Goal: Transaction & Acquisition: Download file/media

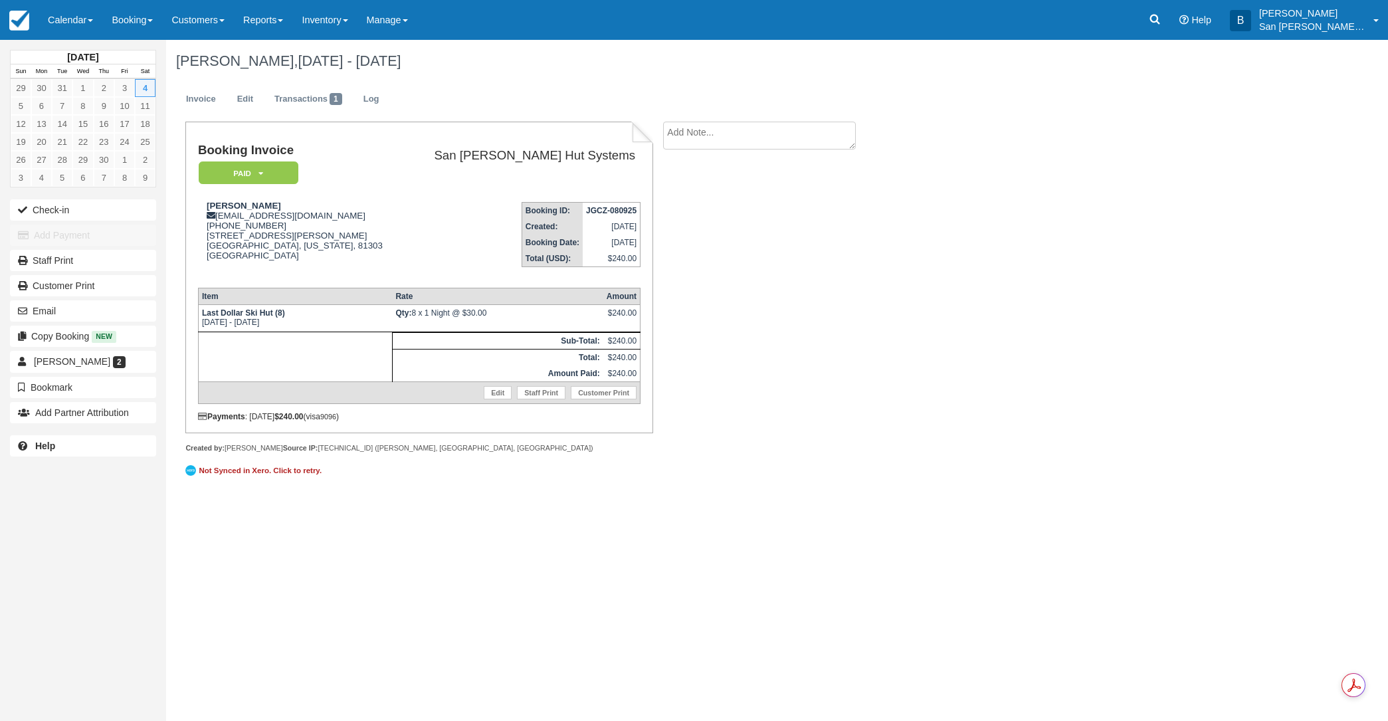
click at [1158, 19] on icon at bounding box center [1154, 19] width 13 height 13
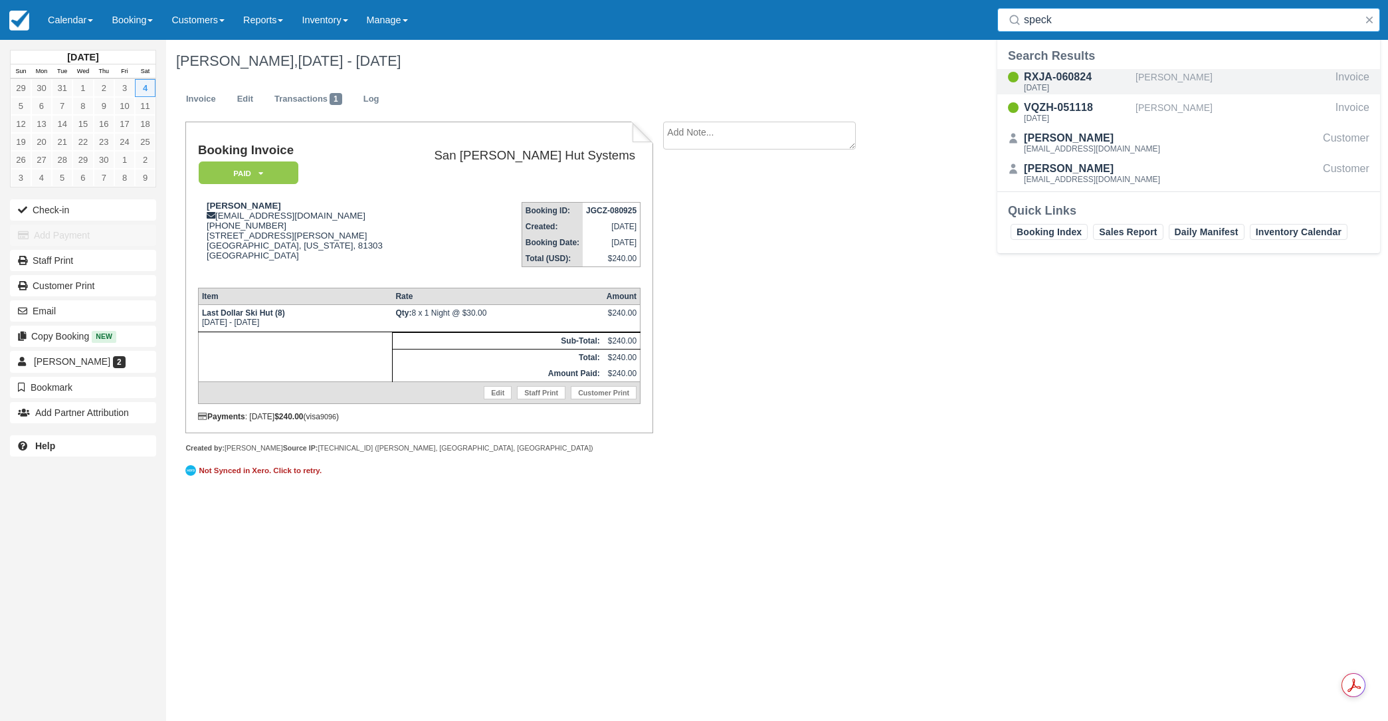
type input "speck"
click at [1062, 80] on div "RXJA-060824" at bounding box center [1077, 77] width 106 height 16
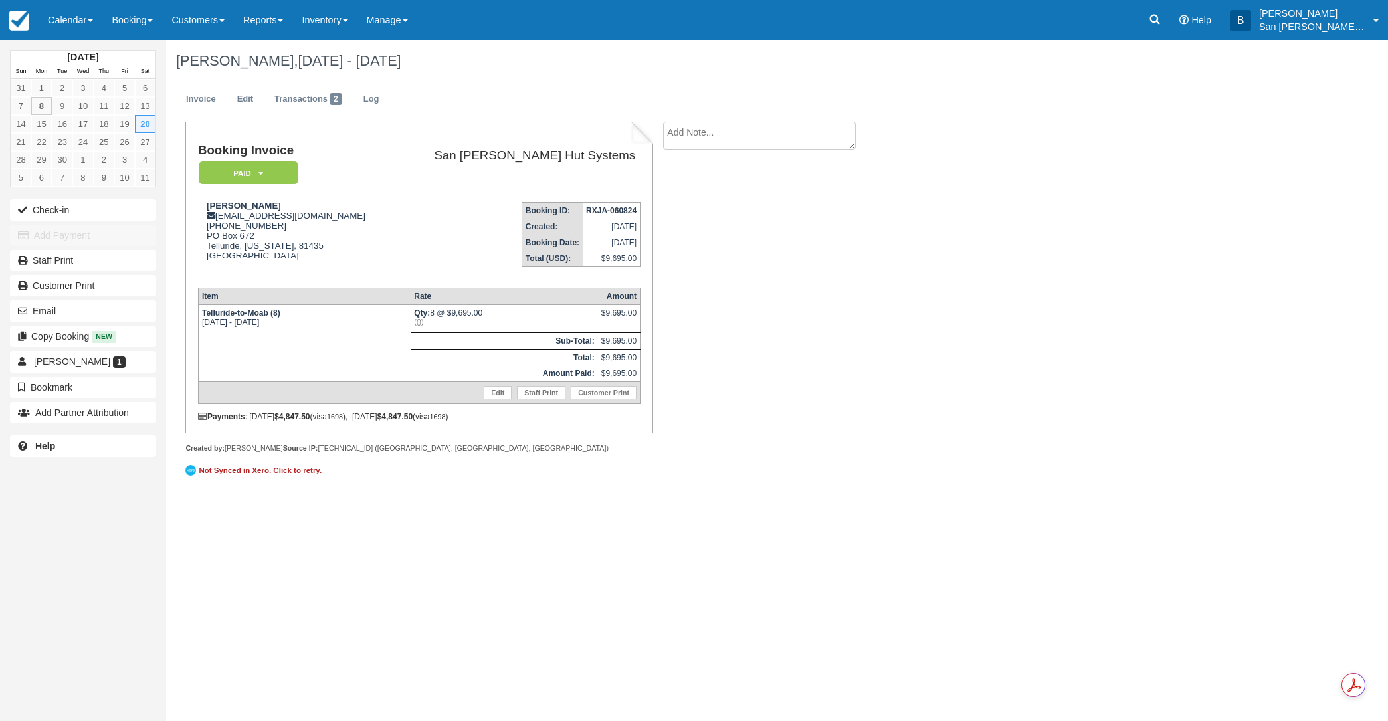
click at [698, 141] on textarea at bounding box center [759, 136] width 193 height 28
type textarea "[PERSON_NAME] paid for 3 beer packages"
click at [702, 211] on button "Create" at bounding box center [693, 211] width 60 height 23
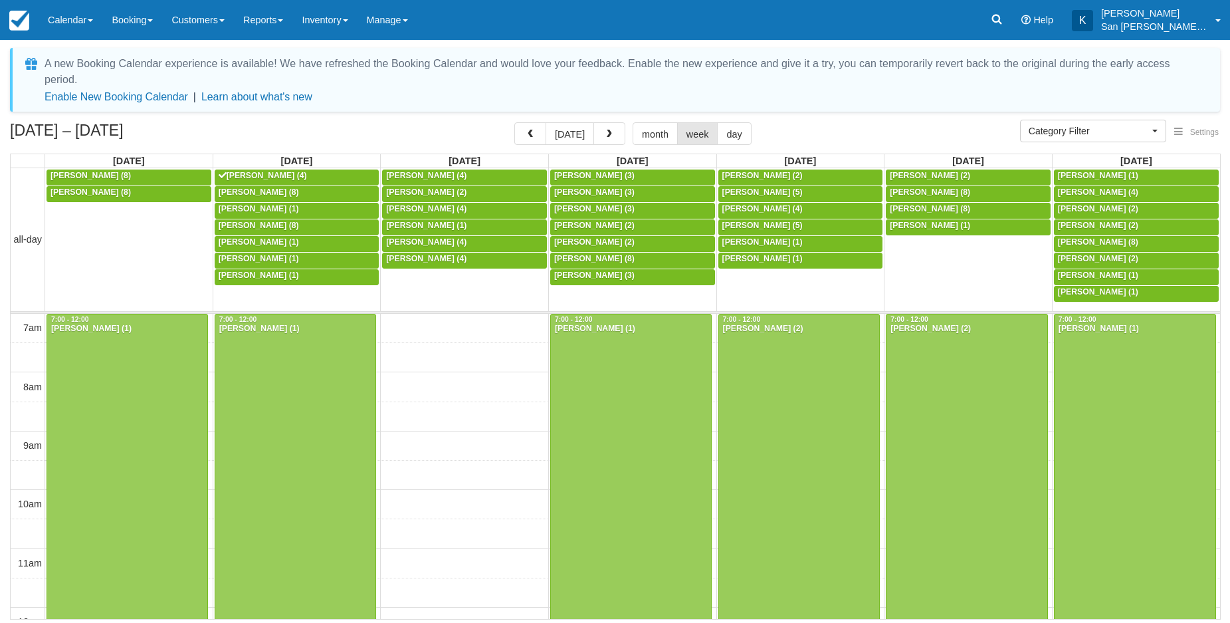
select select
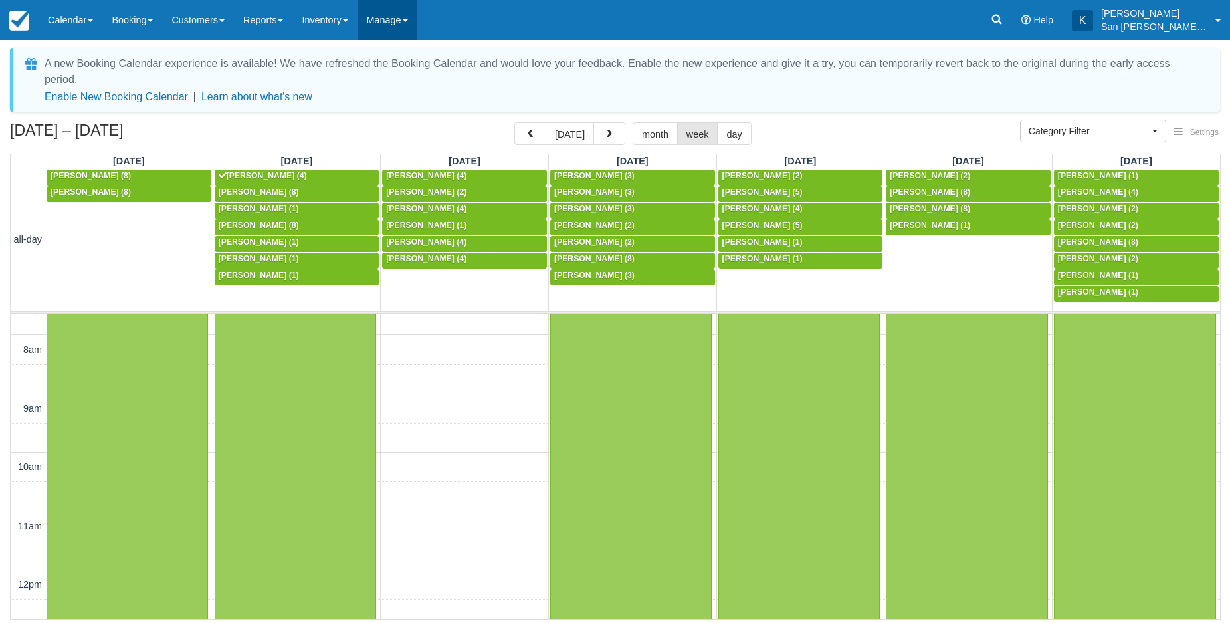
click at [397, 25] on link "Manage" at bounding box center [388, 20] width 60 height 40
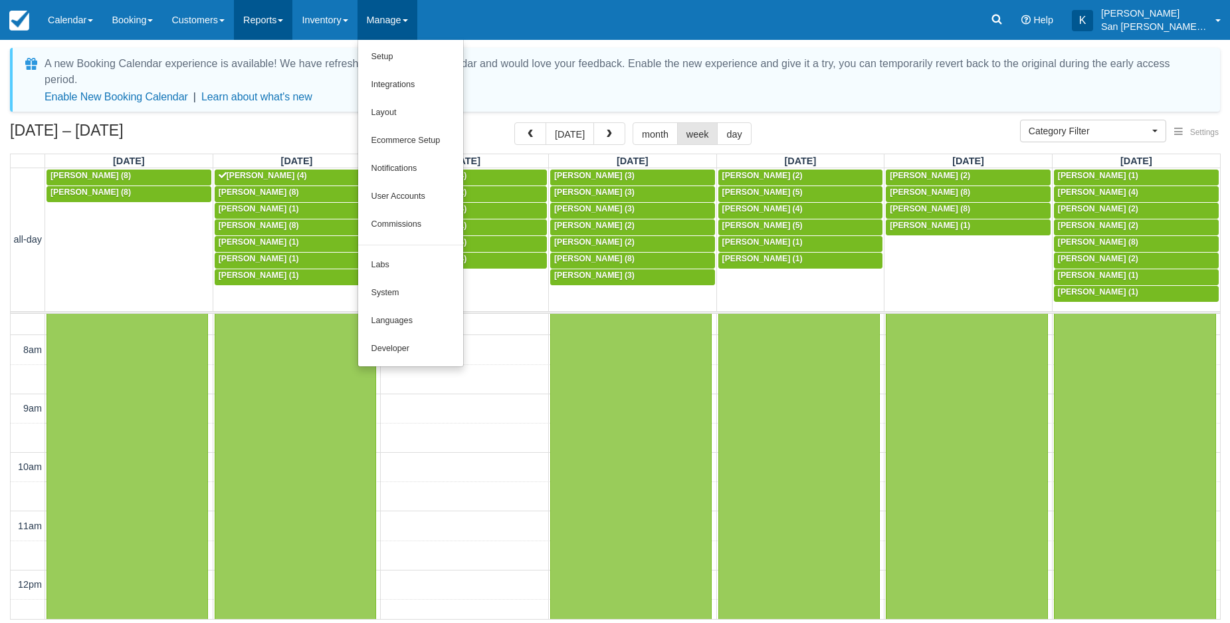
click at [265, 26] on link "Reports" at bounding box center [263, 20] width 58 height 40
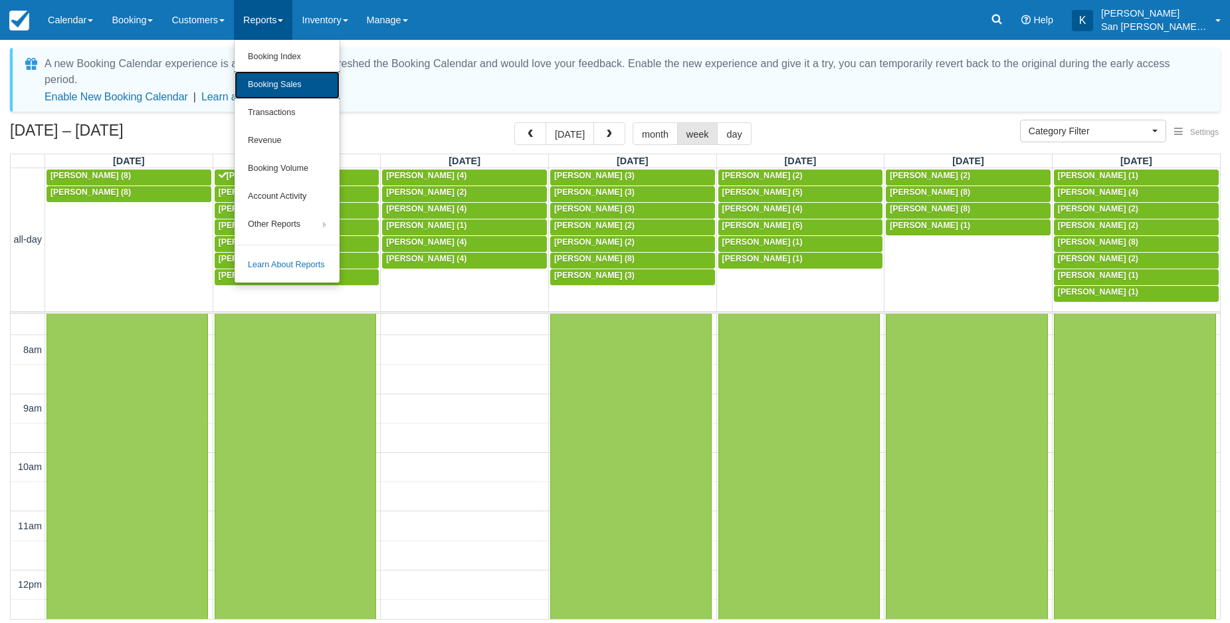
click at [276, 85] on link "Booking Sales" at bounding box center [287, 85] width 105 height 28
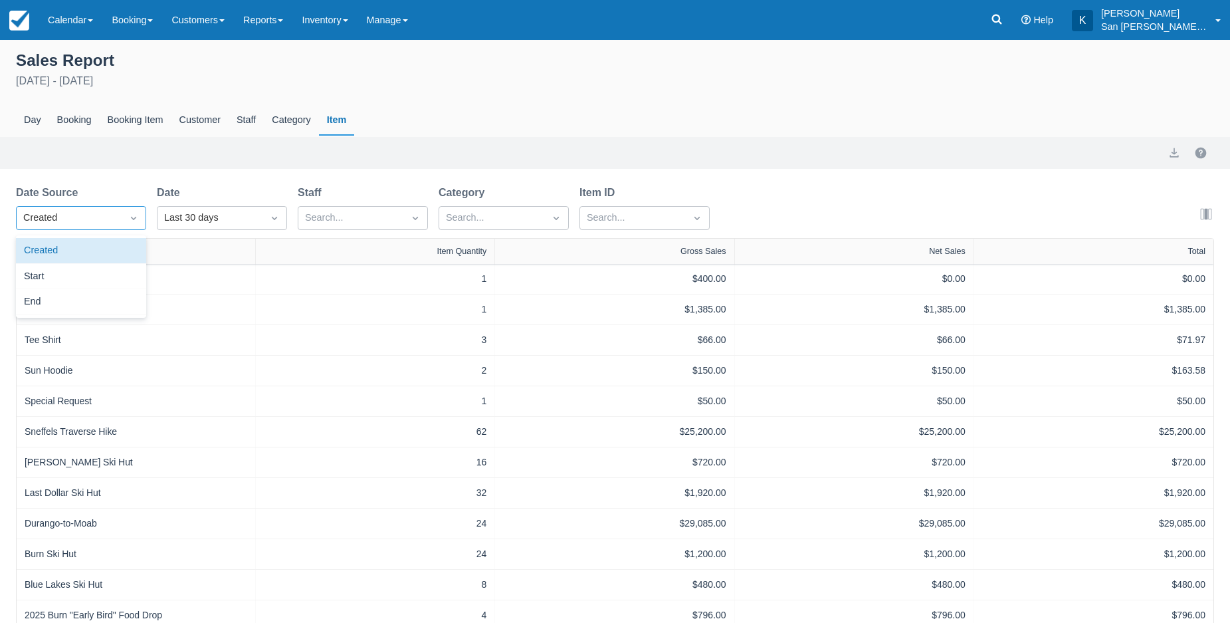
click at [137, 224] on icon "Dropdown icon" at bounding box center [133, 217] width 13 height 13
click at [126, 279] on div "Start" at bounding box center [81, 277] width 130 height 26
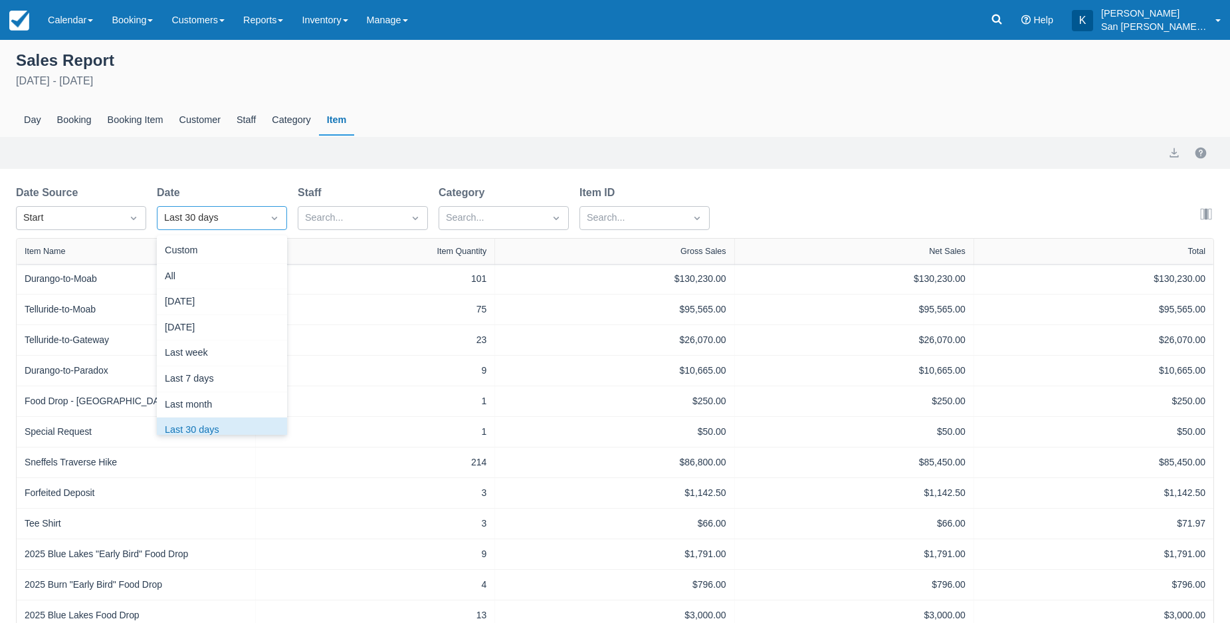
click at [264, 218] on div at bounding box center [274, 218] width 24 height 19
click at [196, 253] on div "Custom" at bounding box center [222, 251] width 130 height 26
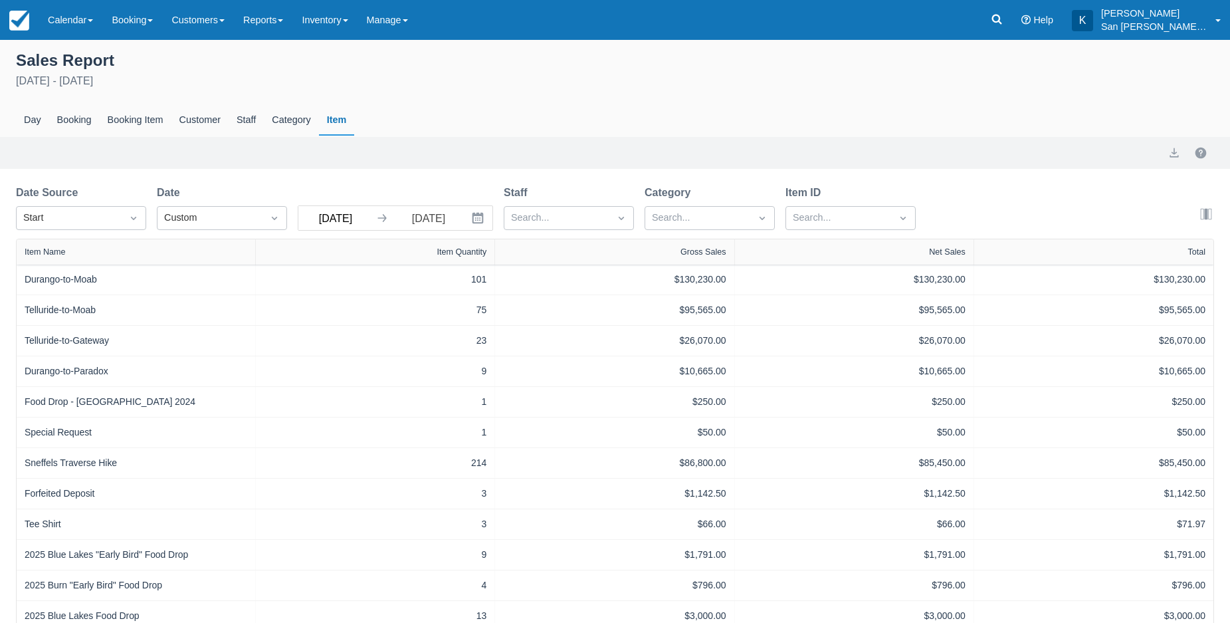
click at [317, 218] on input "08/09/25" at bounding box center [335, 218] width 74 height 24
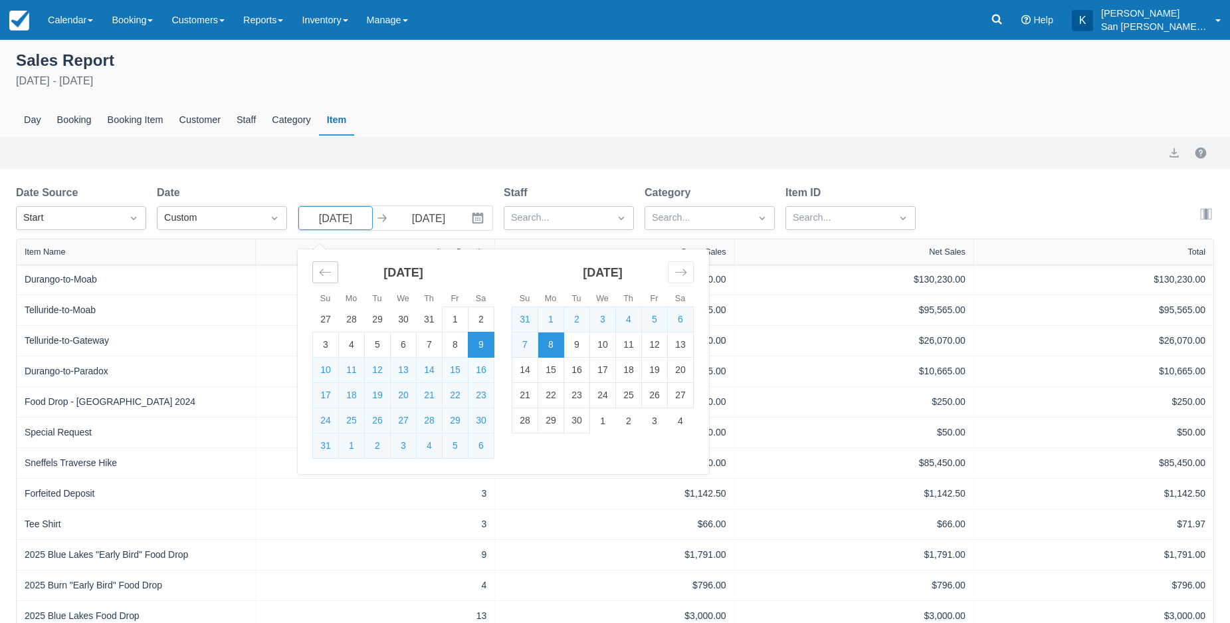
click at [324, 273] on icon "Move backward to switch to the previous month." at bounding box center [325, 272] width 11 height 7
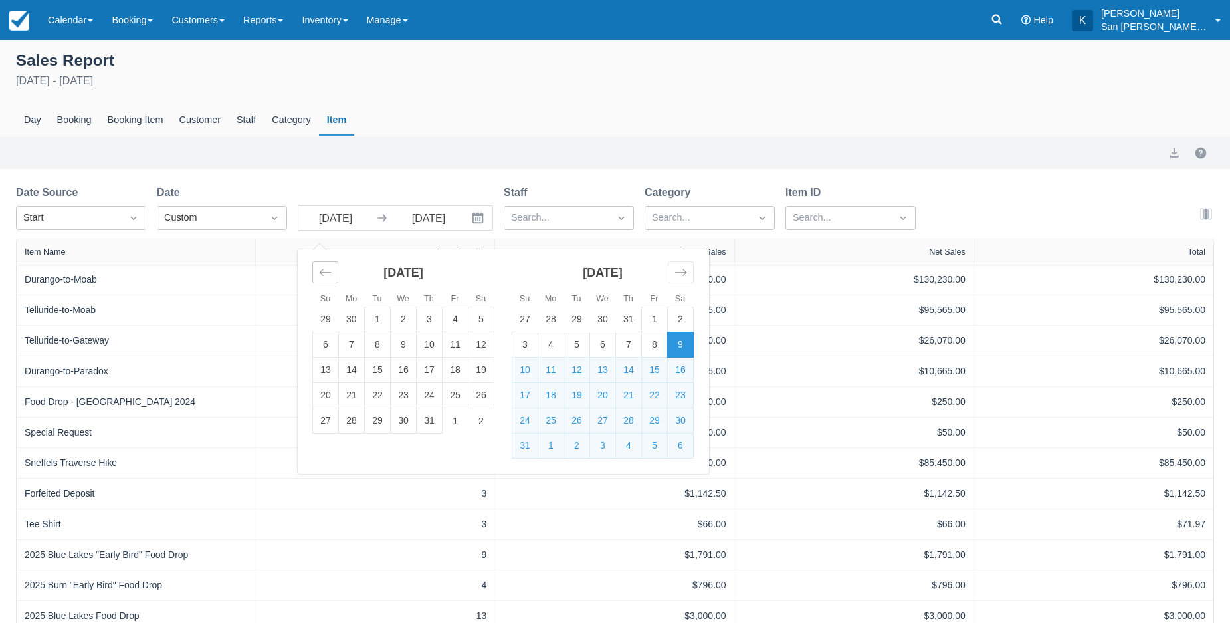
click at [324, 274] on icon "Move backward to switch to the previous month." at bounding box center [325, 272] width 13 height 13
click at [323, 274] on icon "Move backward to switch to the previous month." at bounding box center [325, 272] width 13 height 13
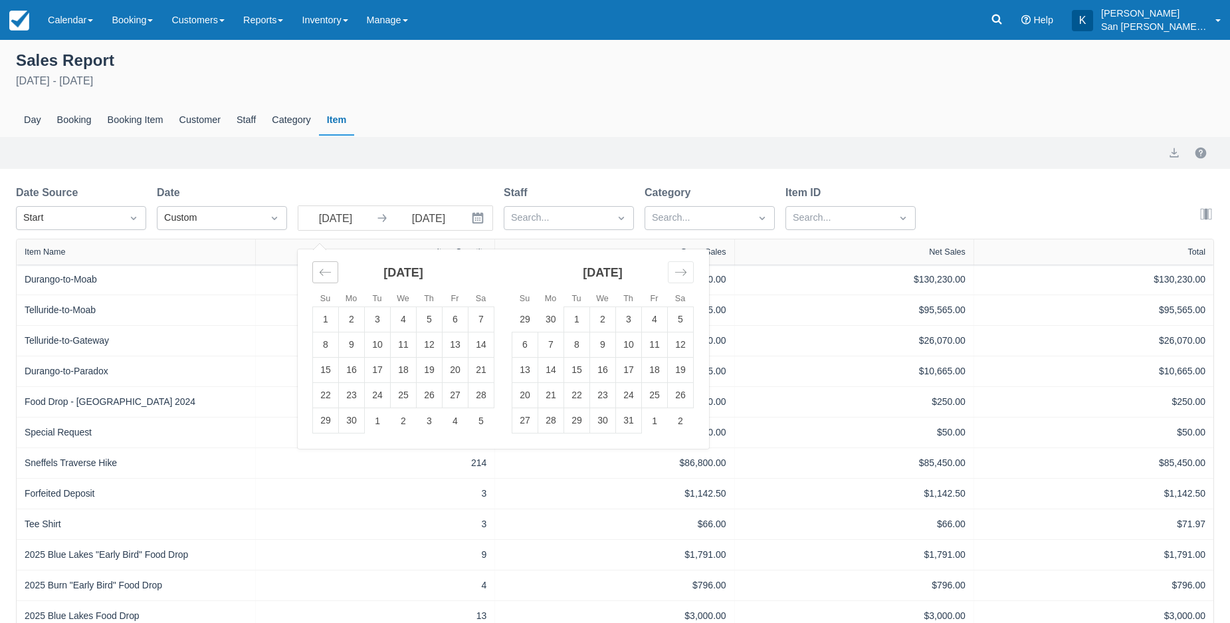
click at [322, 273] on icon "Move backward to switch to the previous month." at bounding box center [325, 272] width 11 height 7
click at [322, 272] on icon "Move backward to switch to the previous month." at bounding box center [325, 272] width 13 height 13
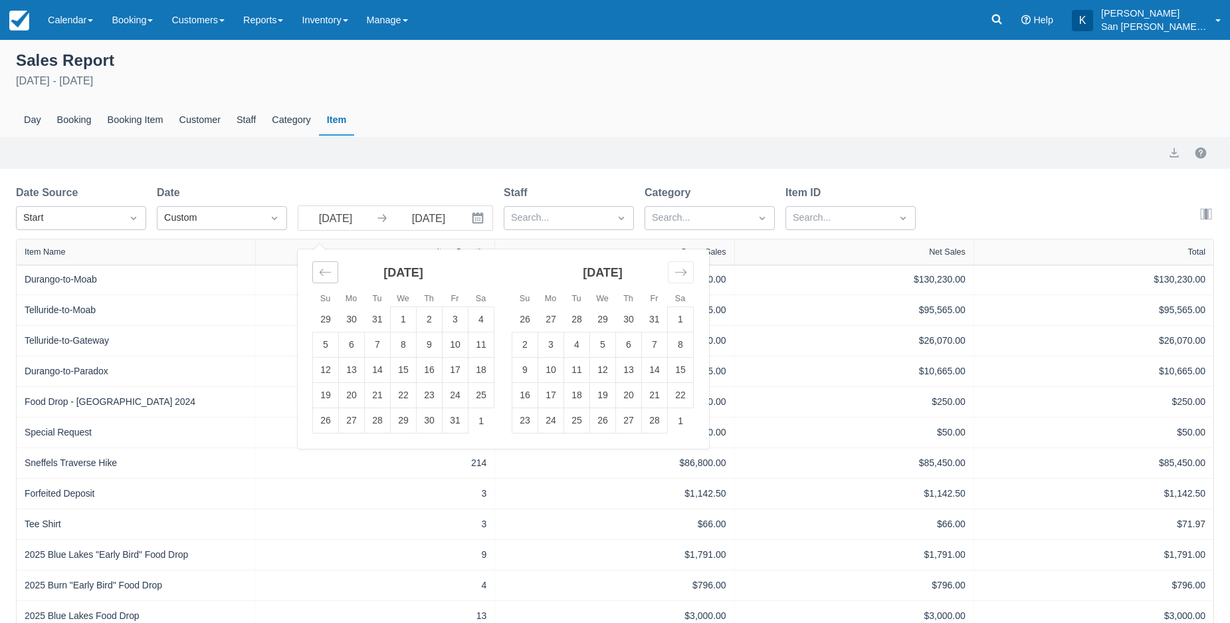
click at [322, 272] on icon "Move backward to switch to the previous month." at bounding box center [325, 272] width 13 height 13
click at [677, 271] on icon "Move forward to switch to the next month." at bounding box center [681, 272] width 13 height 13
click at [409, 320] on td "1" at bounding box center [404, 319] width 26 height 25
type input "01/01/25"
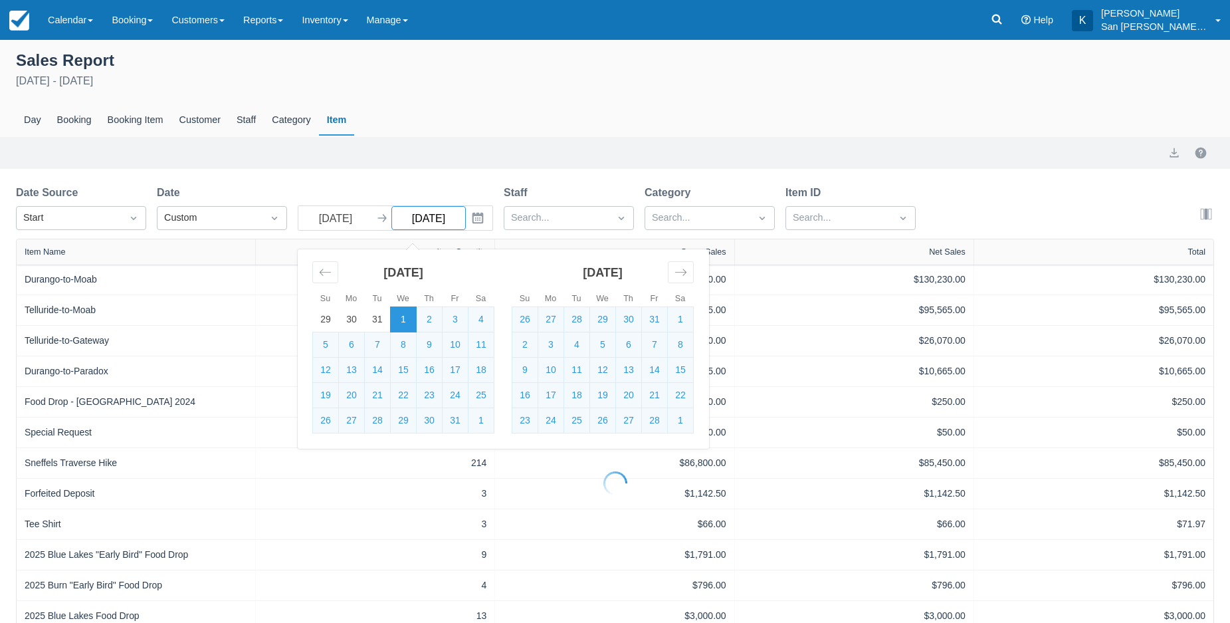
select select "20"
click at [456, 225] on input "09/08/25" at bounding box center [428, 218] width 74 height 24
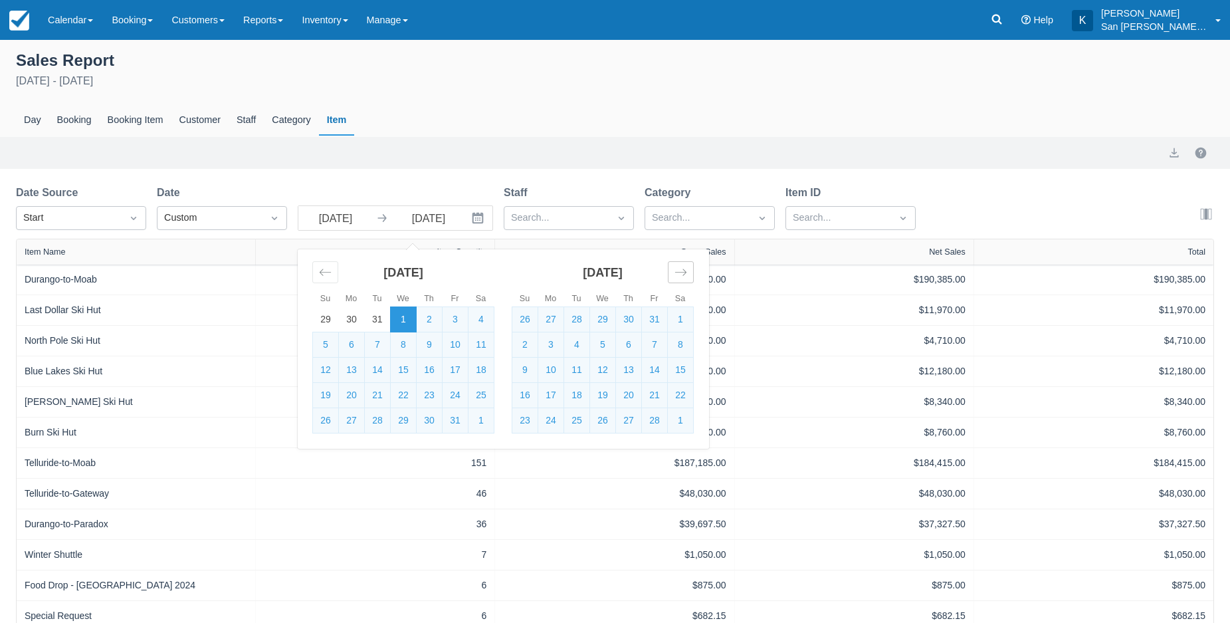
click at [686, 274] on icon "Move forward to switch to the next month." at bounding box center [681, 272] width 13 height 13
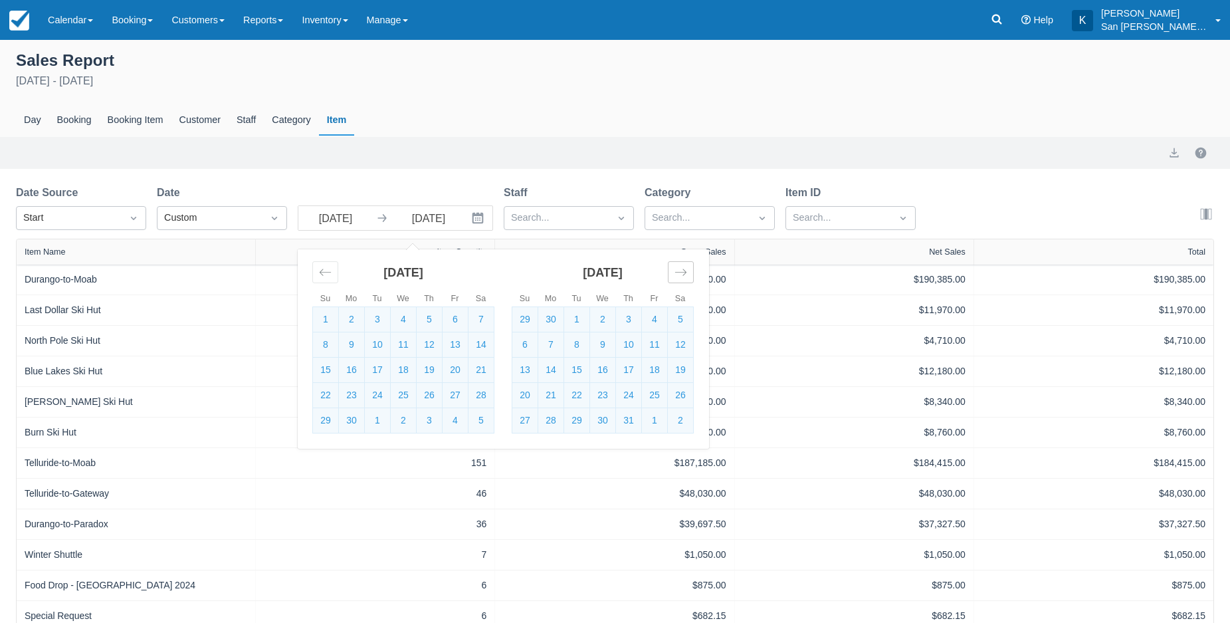
click at [686, 274] on icon "Move forward to switch to the next month." at bounding box center [681, 272] width 13 height 13
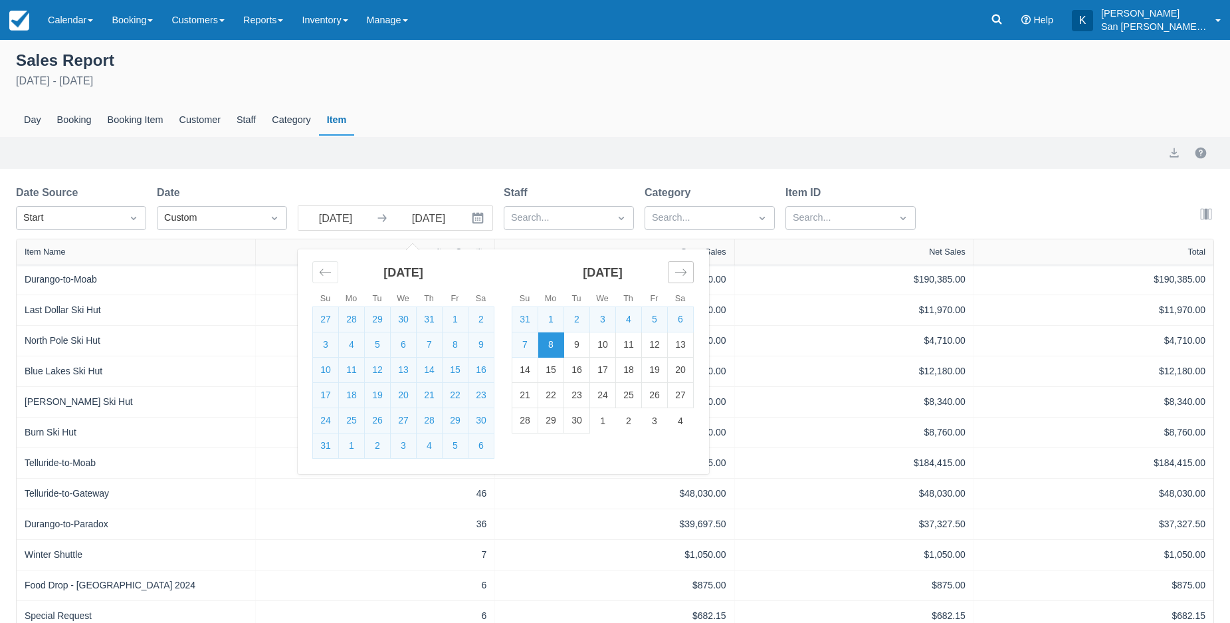
click at [686, 274] on icon "Move forward to switch to the next month." at bounding box center [681, 272] width 13 height 13
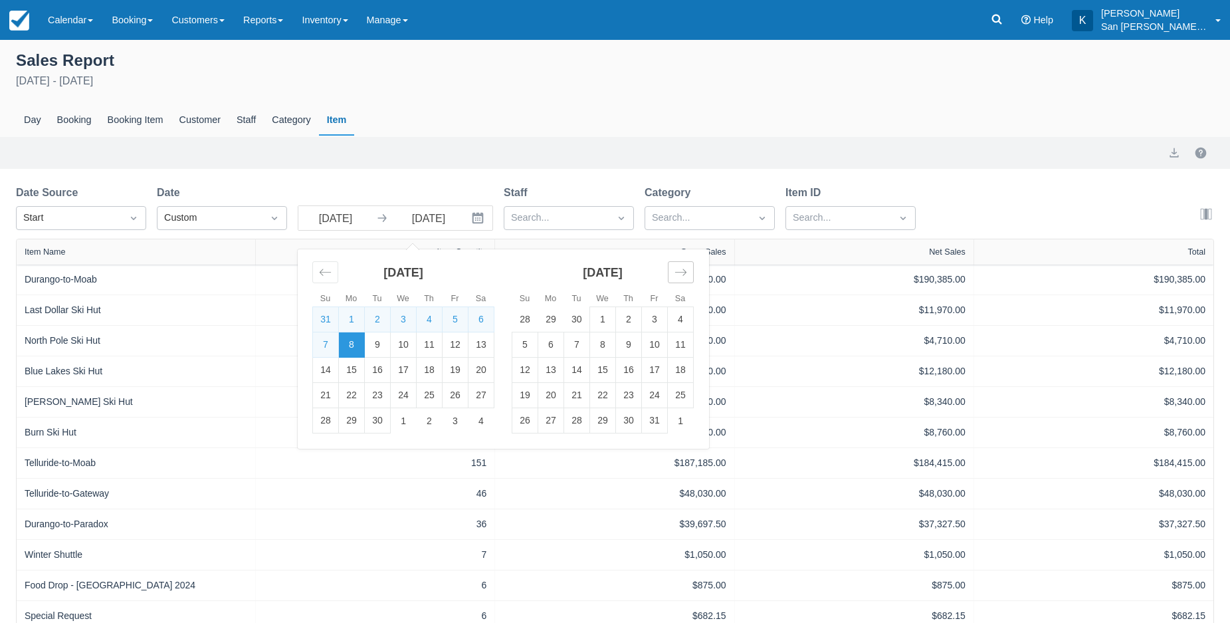
click at [686, 274] on icon "Move forward to switch to the next month." at bounding box center [681, 272] width 13 height 13
click at [410, 427] on td "31" at bounding box center [404, 420] width 26 height 25
type input "12/31/25"
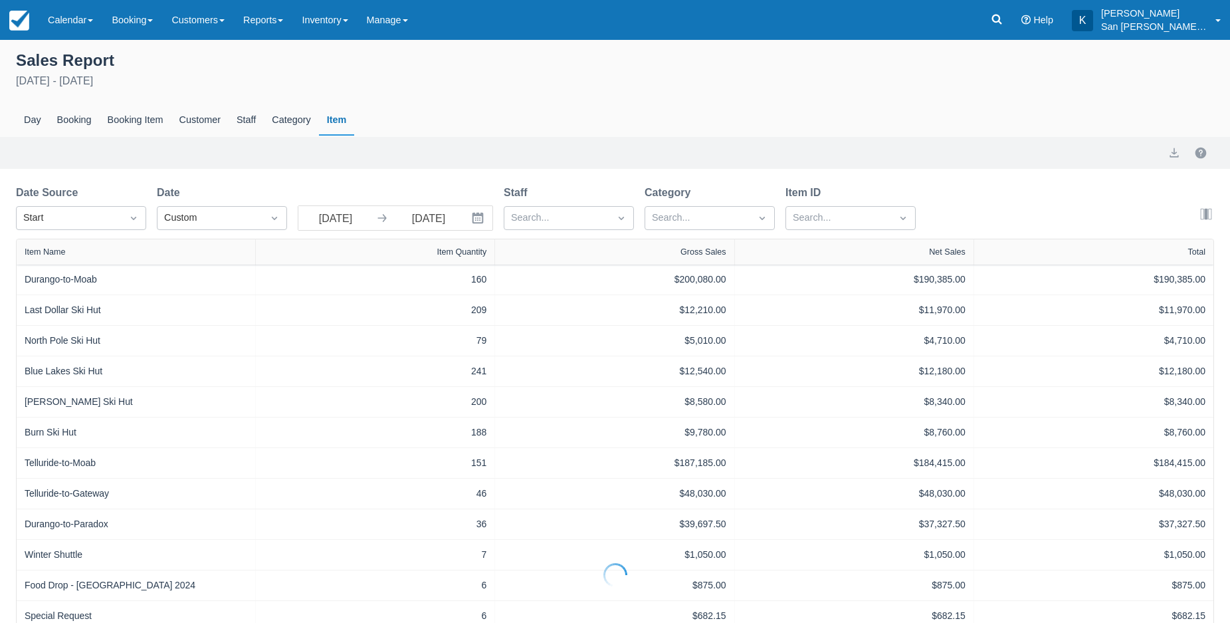
select select "20"
click at [1170, 157] on button "export" at bounding box center [1174, 153] width 16 height 16
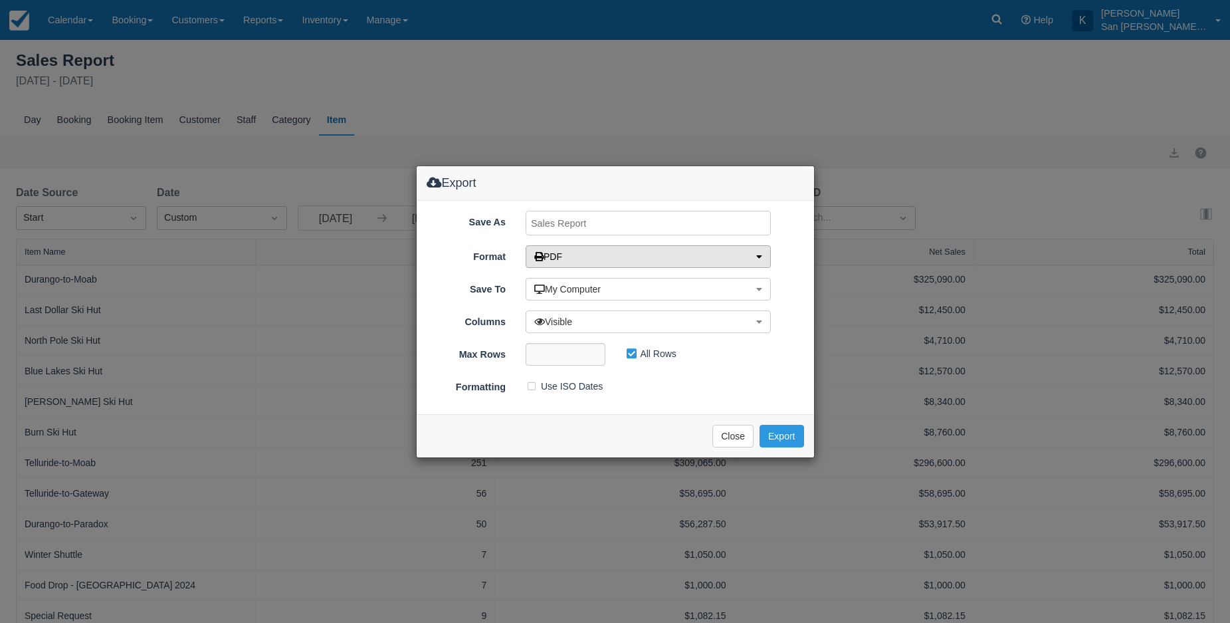
click at [758, 259] on icon "button" at bounding box center [759, 256] width 6 height 9
click at [564, 280] on link "MS Excel" at bounding box center [578, 282] width 105 height 19
click at [784, 437] on button "Export" at bounding box center [782, 436] width 44 height 23
